Goal: Book appointment/travel/reservation

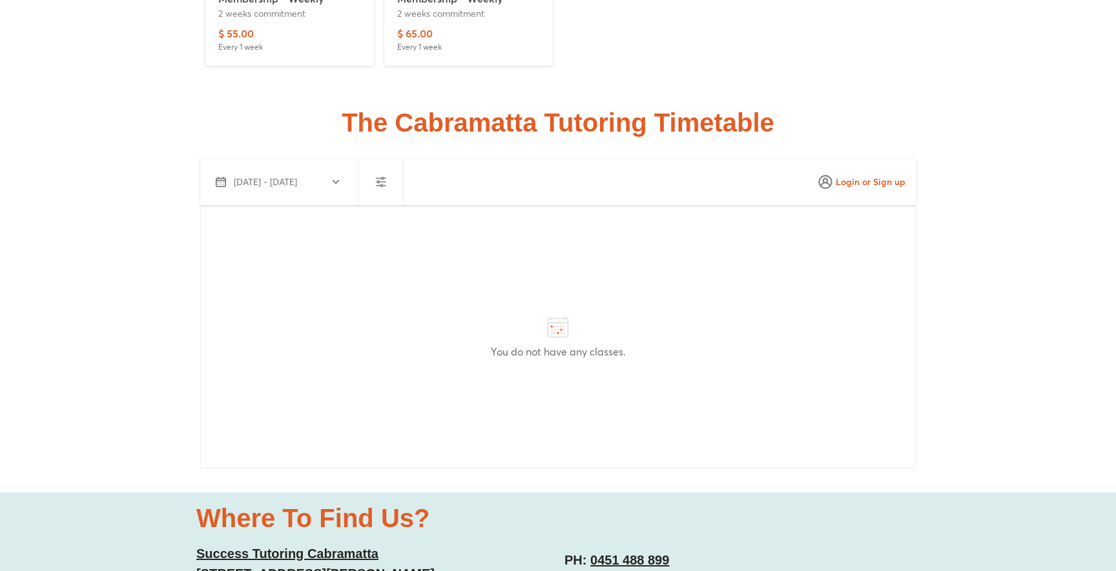
scroll to position [3285, 0]
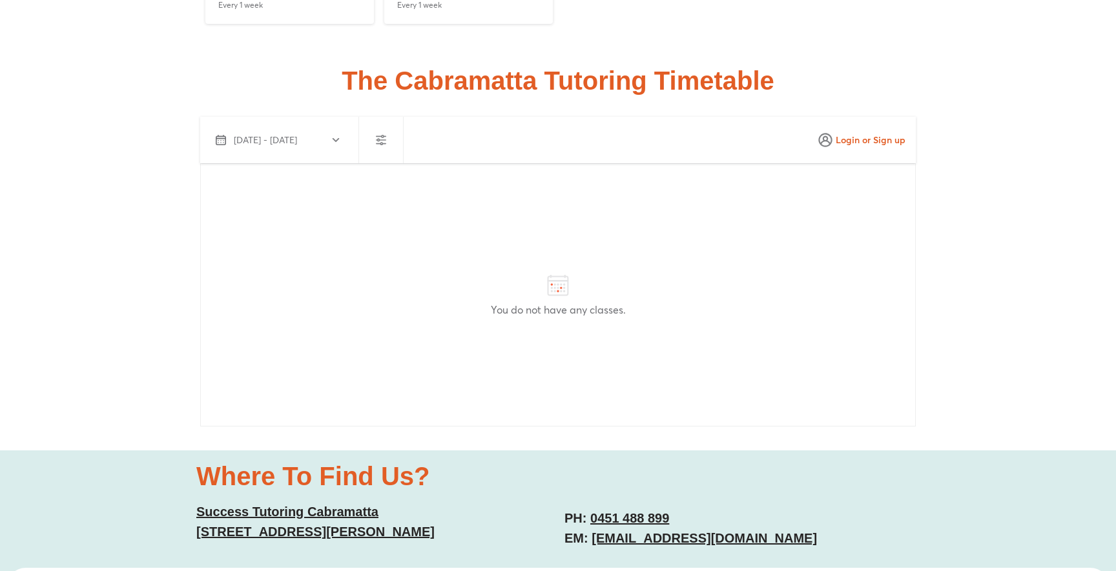
click at [336, 138] on icon "button" at bounding box center [336, 140] width 10 height 10
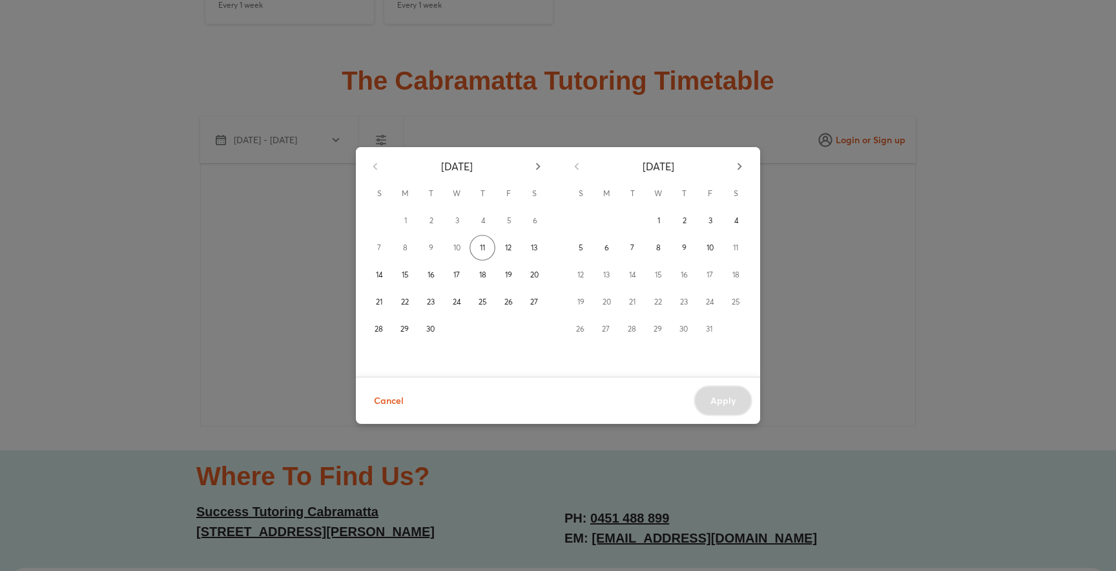
click at [534, 167] on icon "button" at bounding box center [538, 166] width 14 height 14
click at [509, 236] on button "10" at bounding box center [508, 248] width 26 height 26
click at [135, 251] on div "[DATE] S M T W T F S 1 2 3 4 5 6 7 8 9 10 11 12 13 14 15 16 17 18 19 20 21 22 2…" at bounding box center [558, 285] width 1116 height 571
click at [831, 303] on div "[DATE] S M T W T F S 1 2 3 4 5 6 7 8 9 10 11 12 13 14 15 16 17 18 19 20 21 22 2…" at bounding box center [558, 285] width 1116 height 571
click at [394, 524] on div "[DATE] S M T W T F S 1 2 3 4 5 6 7 8 9 10 11 12 13 14 15 16 17 18 19 20 21 22 2…" at bounding box center [558, 285] width 1116 height 571
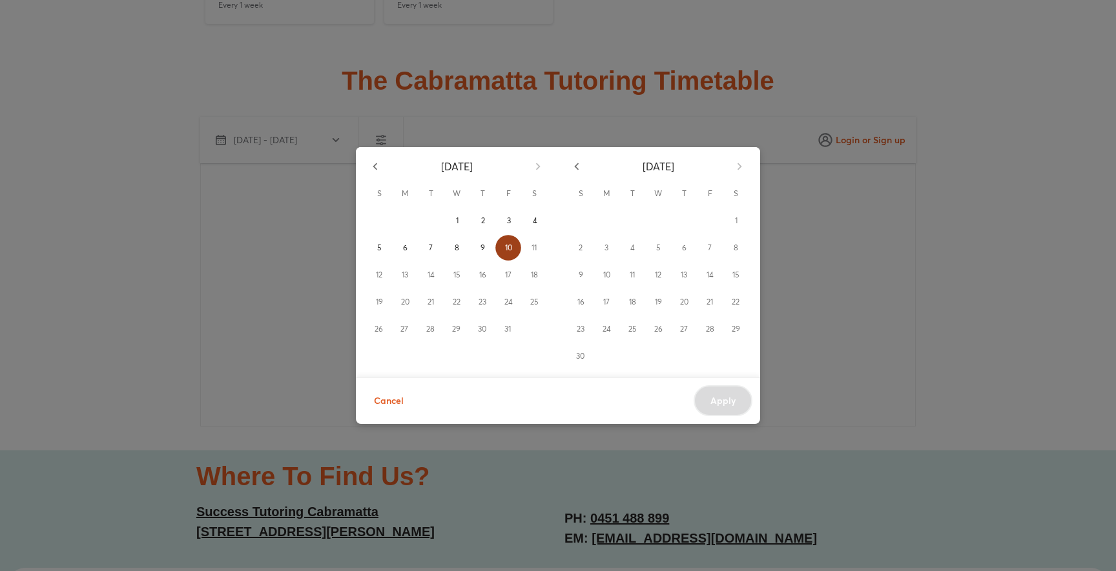
click at [603, 303] on div "17" at bounding box center [606, 302] width 26 height 26
click at [393, 404] on span "Cancel" at bounding box center [389, 401] width 30 height 16
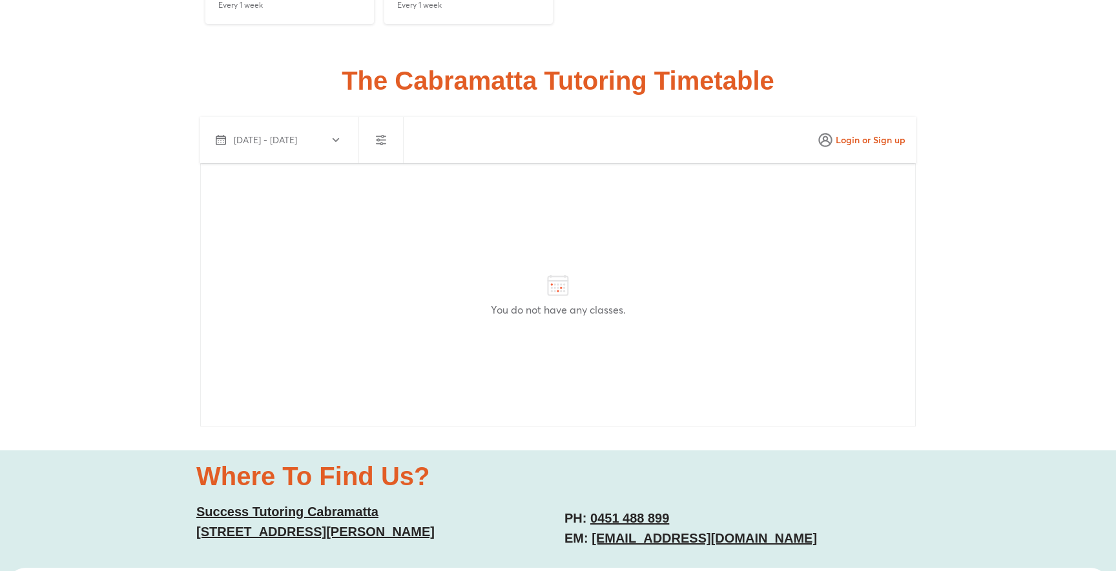
click at [358, 534] on link "Success Tutoring Cabramatta [STREET_ADDRESS][PERSON_NAME]" at bounding box center [315, 522] width 238 height 34
